Goal: Task Accomplishment & Management: Manage account settings

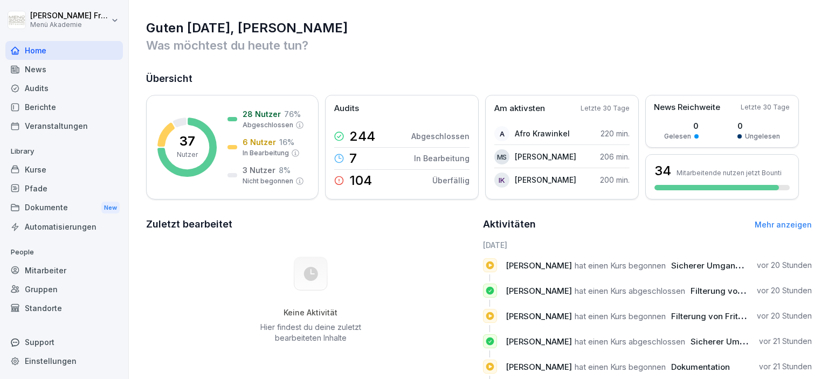
click at [49, 107] on div "Berichte" at bounding box center [64, 107] width 118 height 19
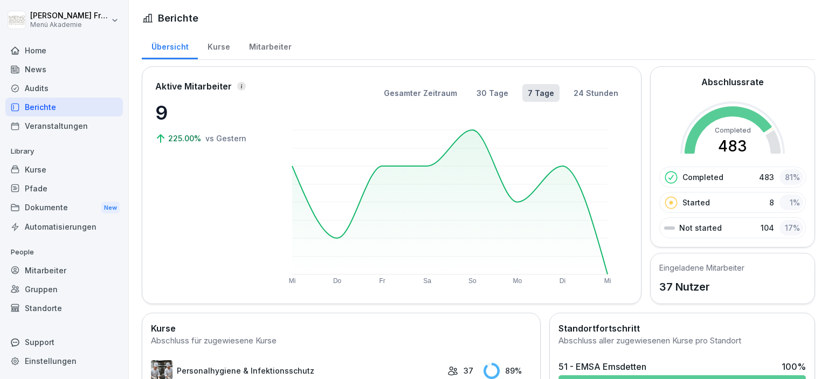
click at [59, 51] on div "Home" at bounding box center [64, 50] width 118 height 19
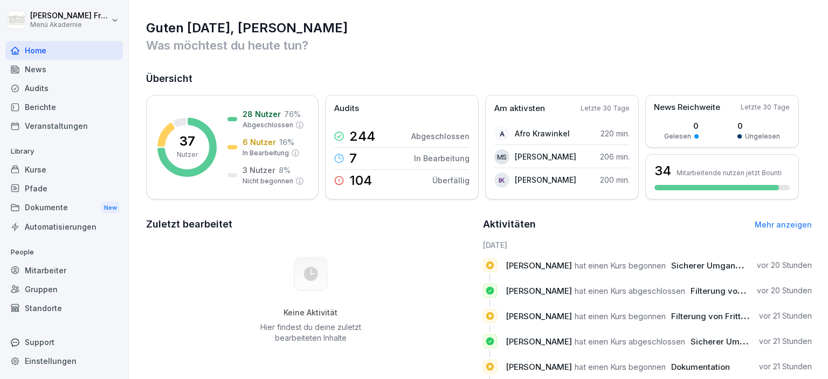
click at [52, 110] on div "Berichte" at bounding box center [64, 107] width 118 height 19
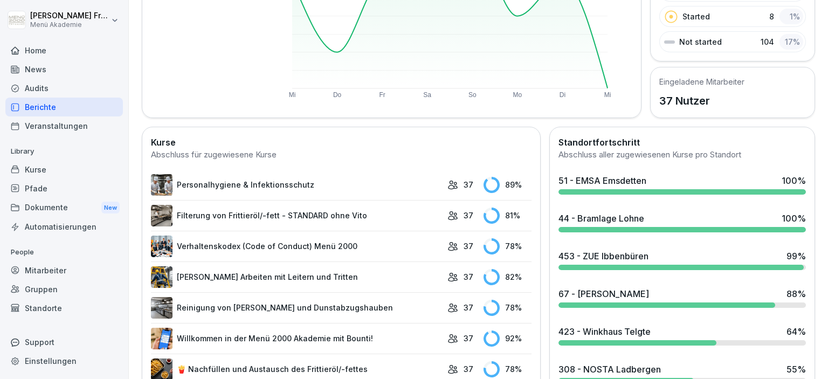
scroll to position [248, 0]
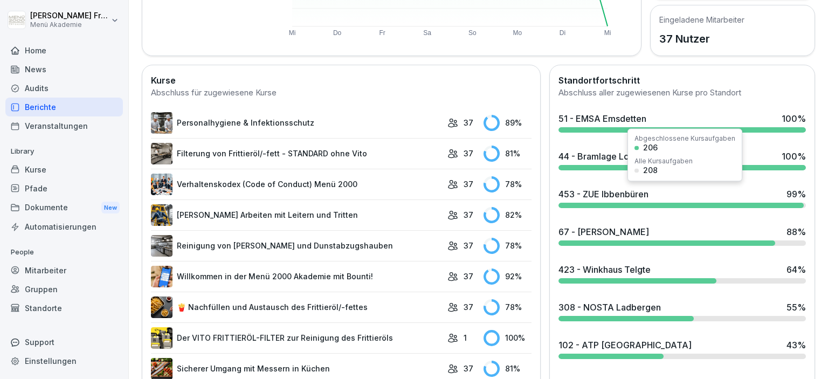
click at [749, 203] on div at bounding box center [681, 205] width 245 height 5
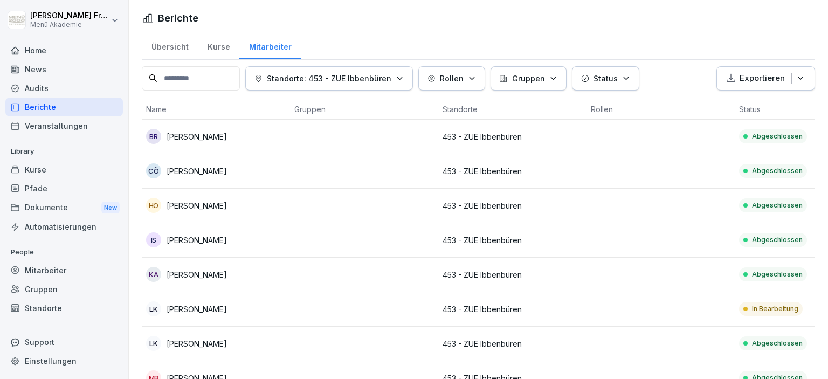
click at [762, 308] on p "In Bearbeitung" at bounding box center [775, 309] width 46 height 10
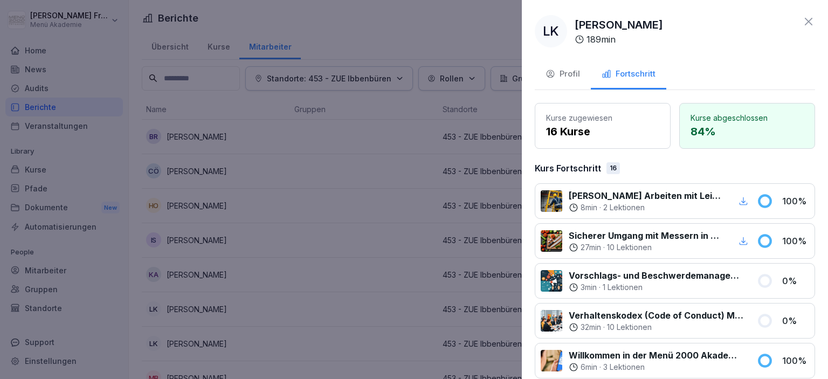
click at [325, 260] on div at bounding box center [414, 189] width 828 height 379
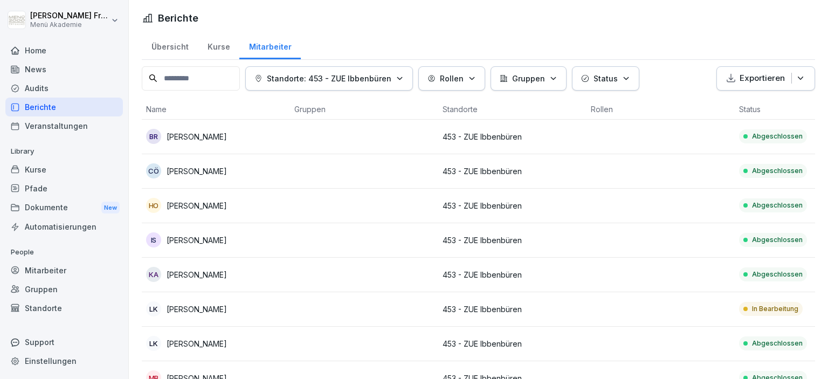
click at [58, 109] on div "Berichte" at bounding box center [64, 107] width 118 height 19
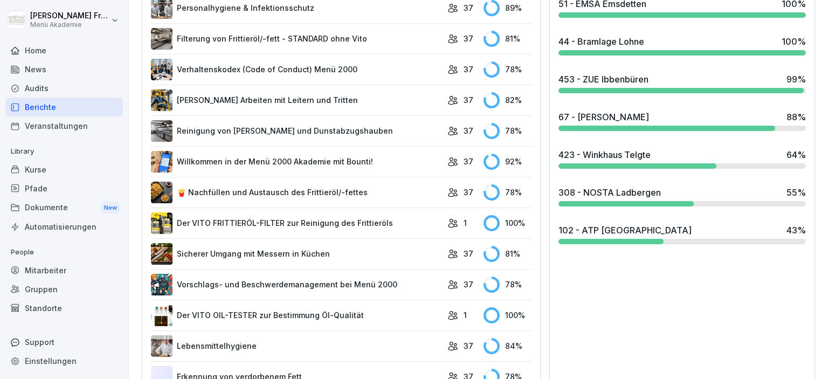
scroll to position [373, 0]
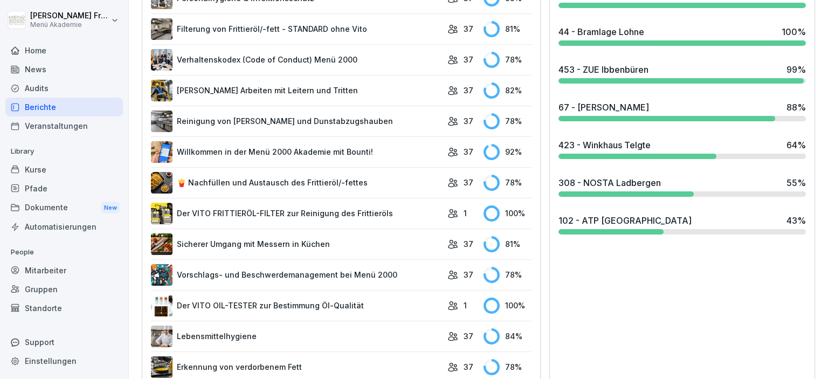
click at [597, 225] on div "102 - ATP [GEOGRAPHIC_DATA] 43 %" at bounding box center [682, 224] width 256 height 29
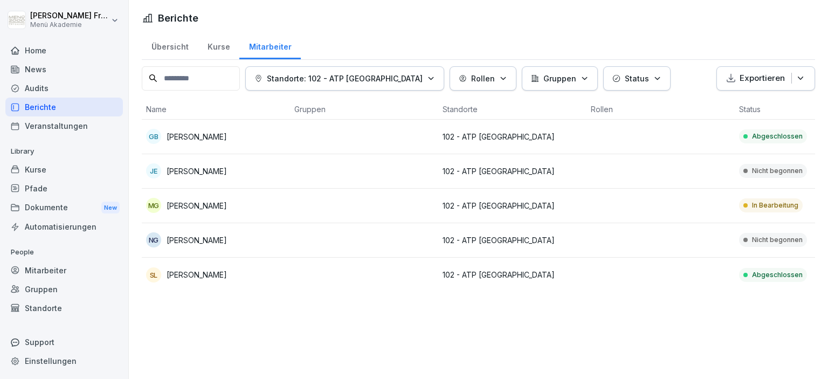
click at [767, 207] on p "In Bearbeitung" at bounding box center [775, 206] width 46 height 10
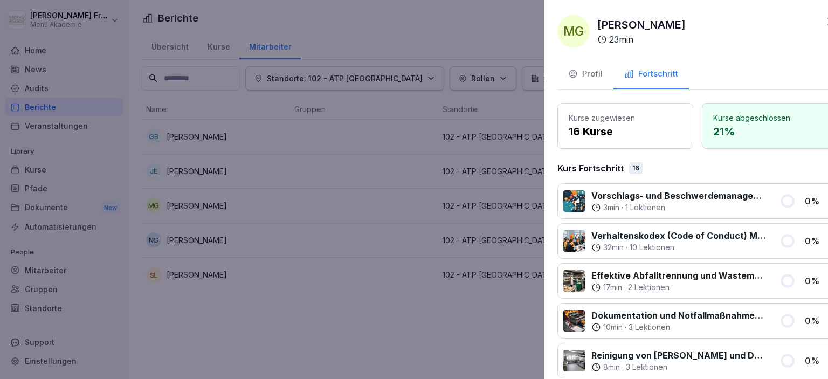
click at [462, 316] on div at bounding box center [414, 189] width 828 height 379
